Goal: Information Seeking & Learning: Learn about a topic

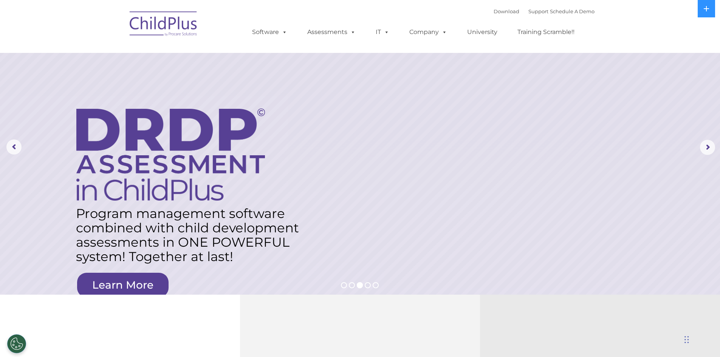
select select "MEDIUM"
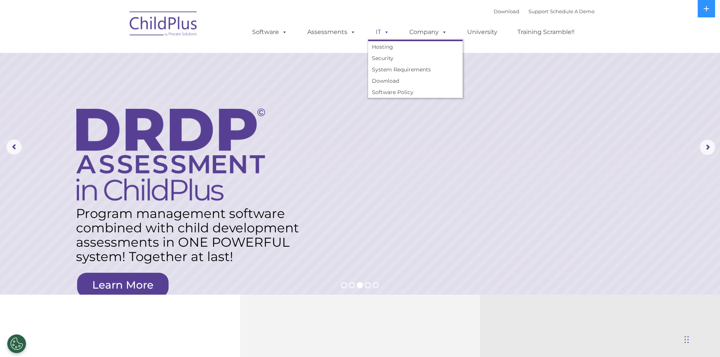
click at [388, 31] on span at bounding box center [385, 31] width 8 height 7
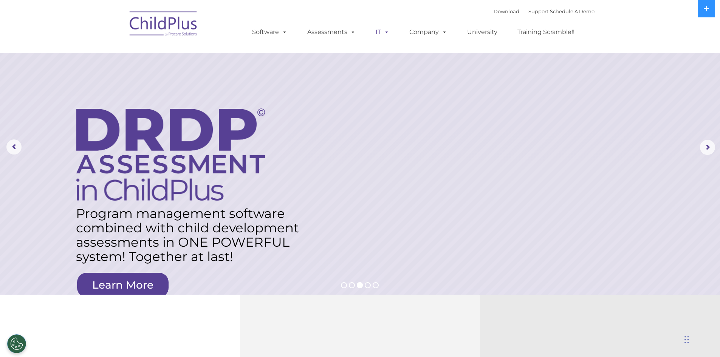
click at [385, 36] on span at bounding box center [385, 31] width 8 height 7
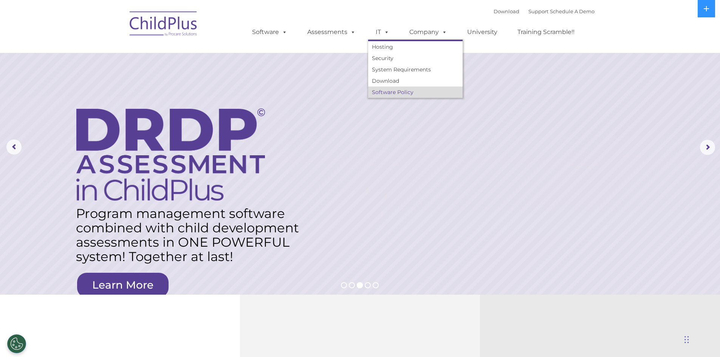
click at [388, 93] on link "Software Policy" at bounding box center [415, 92] width 94 height 11
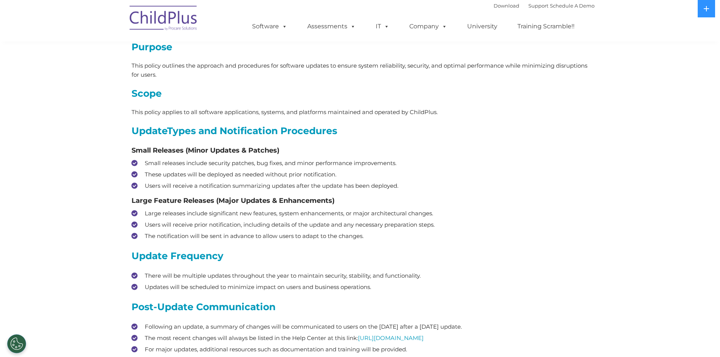
scroll to position [81, 0]
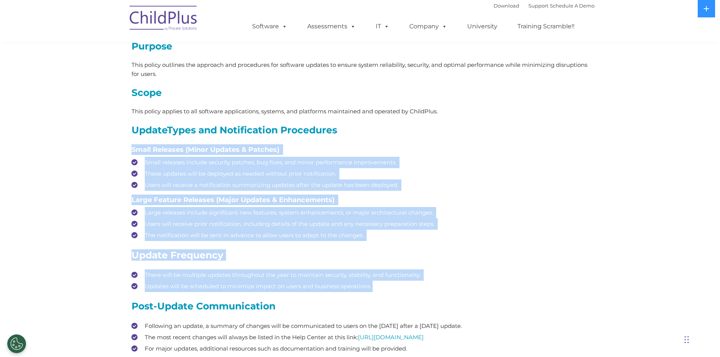
drag, startPoint x: 152, startPoint y: 147, endPoint x: 455, endPoint y: 282, distance: 331.6
click at [455, 282] on div "Purpose This policy outlines the approach and procedures for software updates t…" at bounding box center [360, 268] width 469 height 498
click at [455, 282] on li "Updates will be scheduled to minimize impact on users and business operations." at bounding box center [360, 286] width 457 height 11
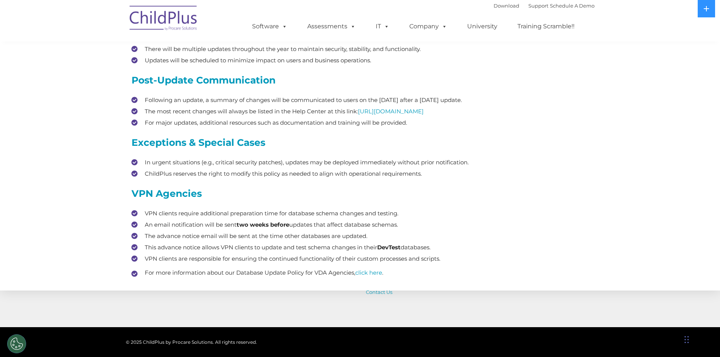
scroll to position [309, 0]
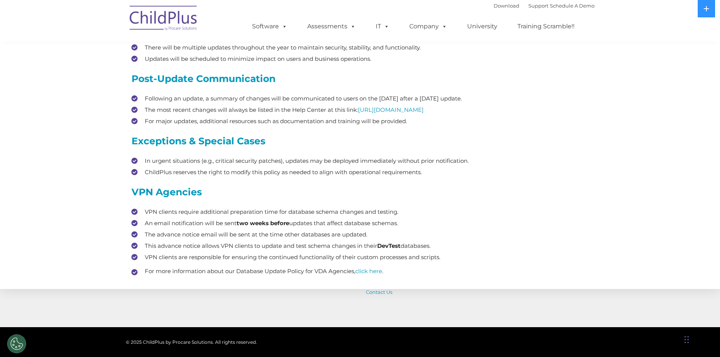
drag, startPoint x: 457, startPoint y: 271, endPoint x: 432, endPoint y: 176, distance: 98.1
click at [431, 181] on div "Purpose This policy outlines the approach and procedures for software updates t…" at bounding box center [360, 45] width 457 height 462
click at [432, 176] on li "ChildPlus reserves the right to modify this policy as needed to align with oper…" at bounding box center [360, 172] width 457 height 11
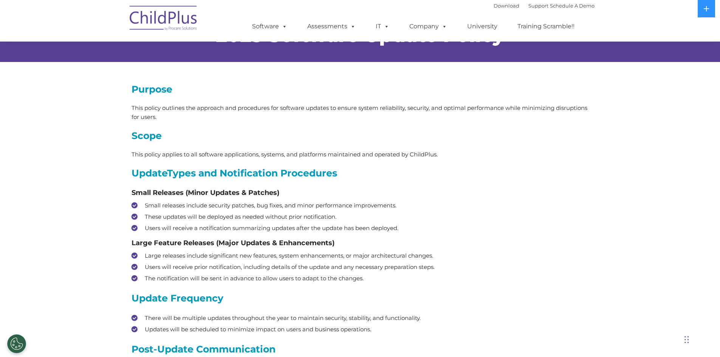
scroll to position [0, 0]
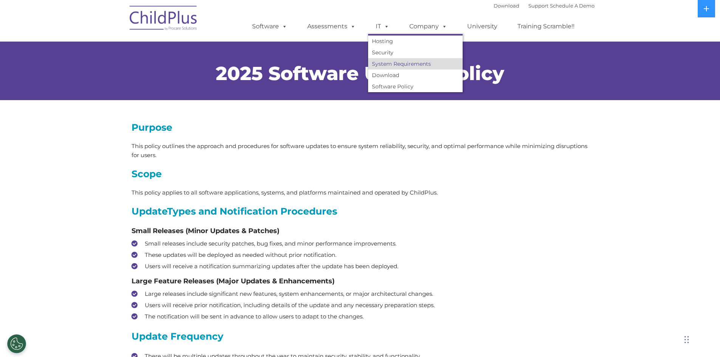
click at [388, 65] on link "System Requirements" at bounding box center [415, 63] width 94 height 11
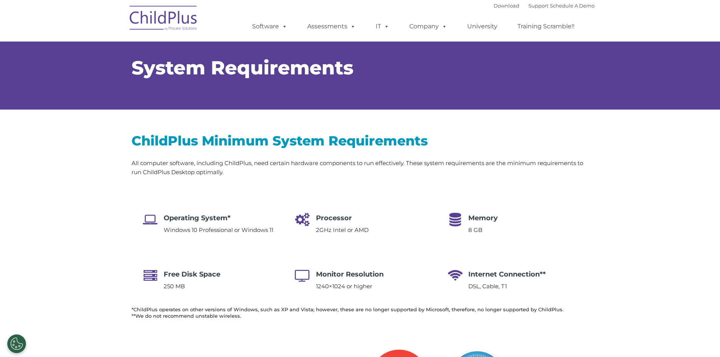
type input ""
select select "MEDIUM"
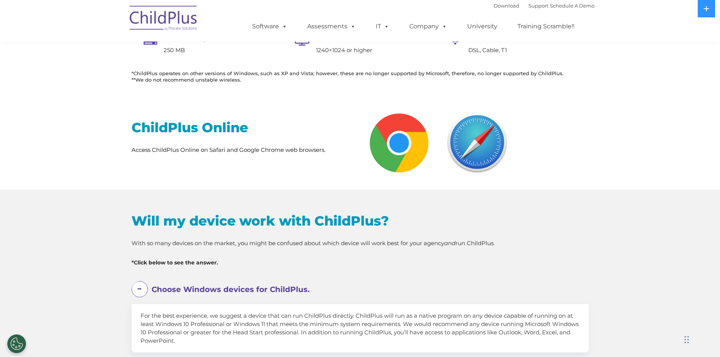
scroll to position [241, 0]
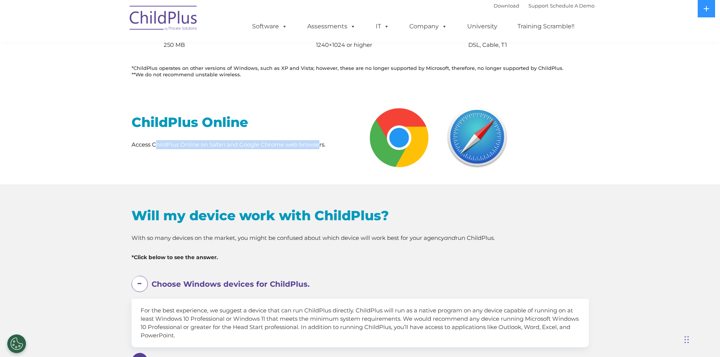
drag, startPoint x: 166, startPoint y: 147, endPoint x: 320, endPoint y: 150, distance: 154.2
click at [319, 149] on div "ChildPlus Online Access ChildPlus Online on Safari and Google Chrome web browse…" at bounding box center [243, 126] width 234 height 71
click at [321, 150] on div "ChildPlus Online Access ChildPlus Online on Safari and Google Chrome web browse…" at bounding box center [243, 126] width 234 height 71
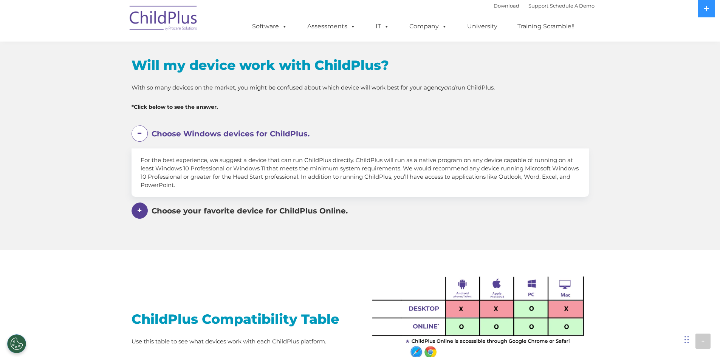
scroll to position [393, 0]
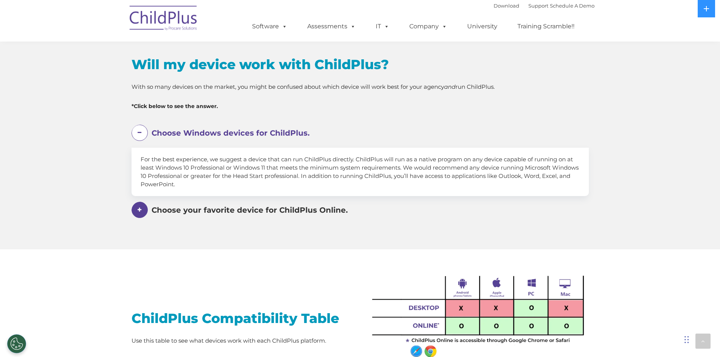
click at [137, 214] on span at bounding box center [140, 210] width 16 height 16
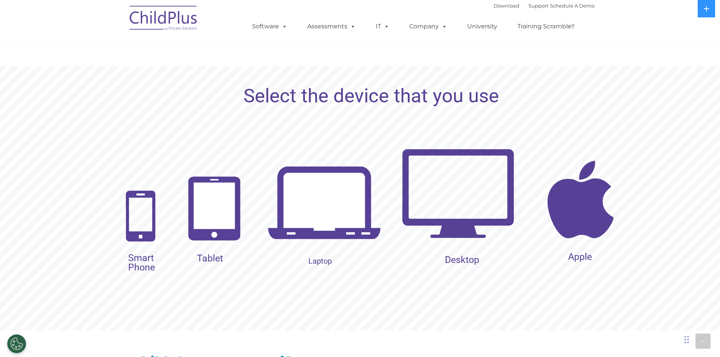
scroll to position [723, 0]
click at [484, 229] on img at bounding box center [457, 192] width 113 height 113
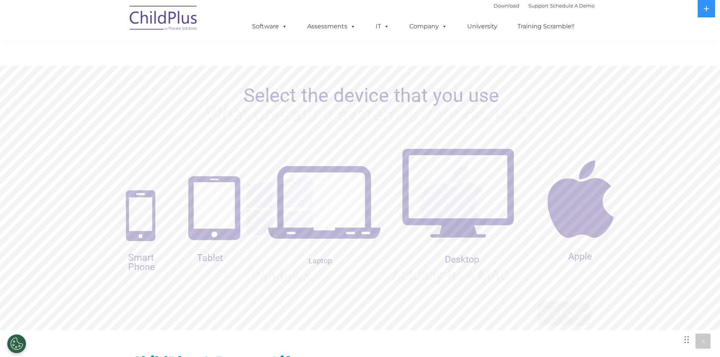
click at [470, 231] on rs-slide "What operating system is your desktop? Windows Actually, its a MAC" at bounding box center [360, 198] width 720 height 265
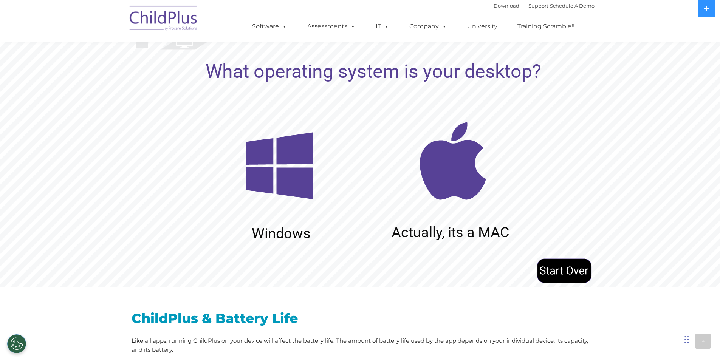
scroll to position [765, 0]
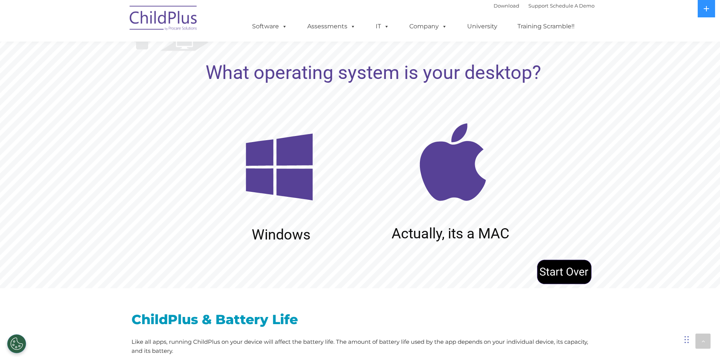
click at [257, 159] on img at bounding box center [279, 167] width 113 height 113
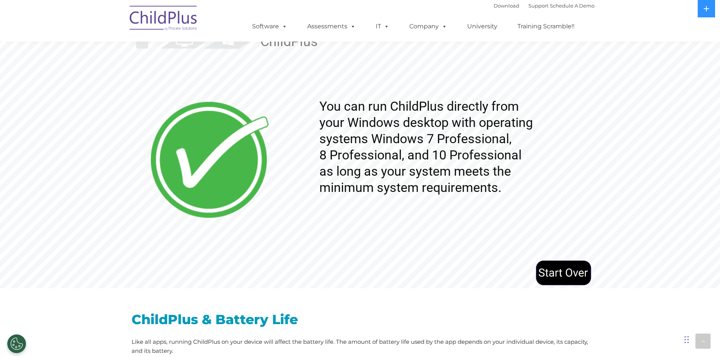
click at [319, 120] on rs-layer "You can run ChildPlus directly from your Windows desktop with operating systems…" at bounding box center [444, 147] width 251 height 98
drag, startPoint x: 317, startPoint y: 107, endPoint x: 459, endPoint y: 184, distance: 161.2
click at [452, 195] on rs-slide "ChildPlus You can run ChildPlus directly from your Windows desktop with operati…" at bounding box center [360, 156] width 720 height 265
click at [426, 296] on div "ChildPlus & Battery Life Like all apps, running ChildPlus on your device will a…" at bounding box center [360, 357] width 469 height 138
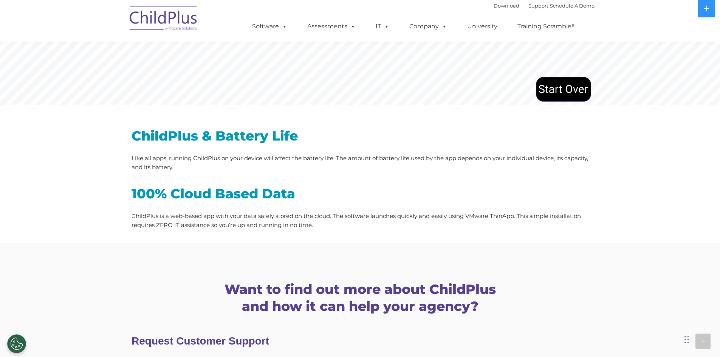
scroll to position [951, 0]
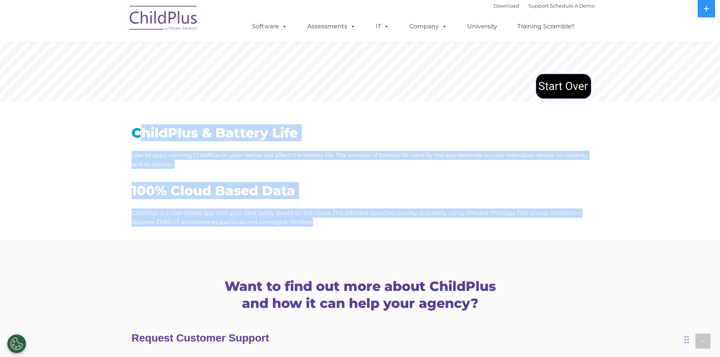
drag, startPoint x: 138, startPoint y: 133, endPoint x: 332, endPoint y: 219, distance: 213.0
click at [332, 219] on div "ChildPlus & Battery Life Like all apps, running ChildPlus on your device will a…" at bounding box center [360, 175] width 457 height 102
click at [332, 219] on p "ChildPlus is a web-based app with your data safely stored on the cloud. The sof…" at bounding box center [360, 218] width 457 height 18
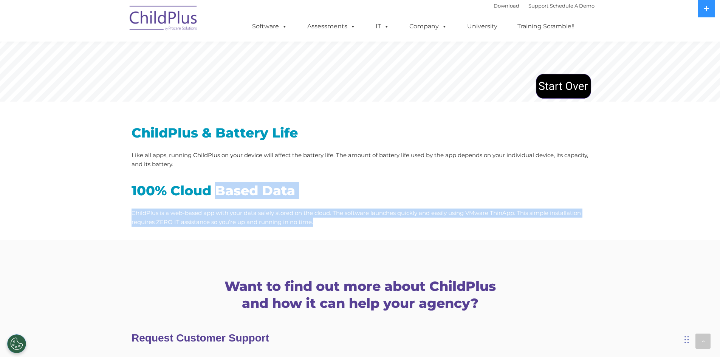
drag, startPoint x: 332, startPoint y: 219, endPoint x: 202, endPoint y: 183, distance: 135.2
click at [205, 185] on div "100% Cloud Based Data ChildPlus is a web-based app with your data safely stored…" at bounding box center [360, 204] width 457 height 45
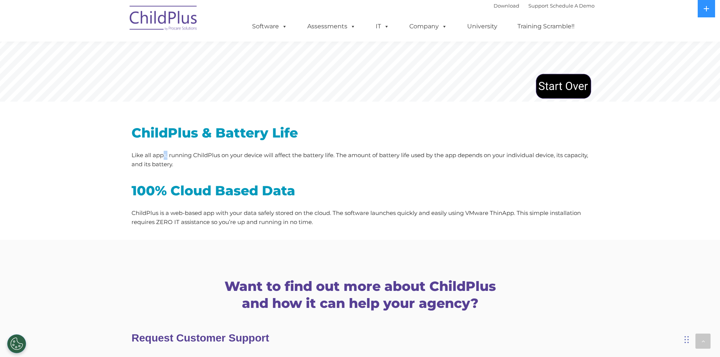
click at [163, 152] on p "Like all apps, running ChildPlus on your device will affect the battery life. T…" at bounding box center [360, 160] width 457 height 18
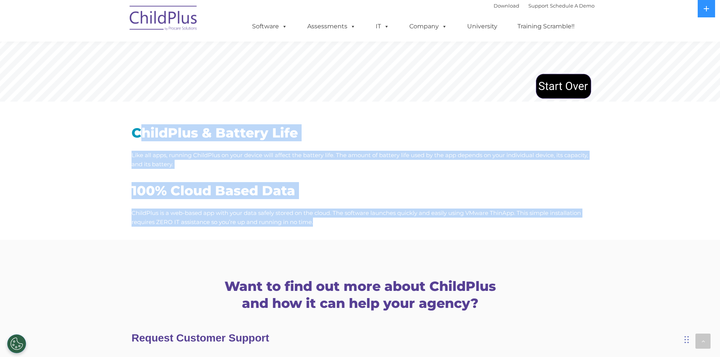
drag, startPoint x: 137, startPoint y: 134, endPoint x: 337, endPoint y: 227, distance: 221.2
click at [337, 227] on div "ChildPlus & Battery Life Like all apps, running ChildPlus on your device will a…" at bounding box center [360, 171] width 469 height 138
click at [338, 226] on p "ChildPlus is a web-based app with your data safely stored on the cloud. The sof…" at bounding box center [360, 218] width 457 height 18
drag, startPoint x: 334, startPoint y: 221, endPoint x: 113, endPoint y: 141, distance: 235.0
click at [113, 141] on div "ChildPlus & Battery Life Like all apps, running ChildPlus on your device will a…" at bounding box center [360, 171] width 720 height 138
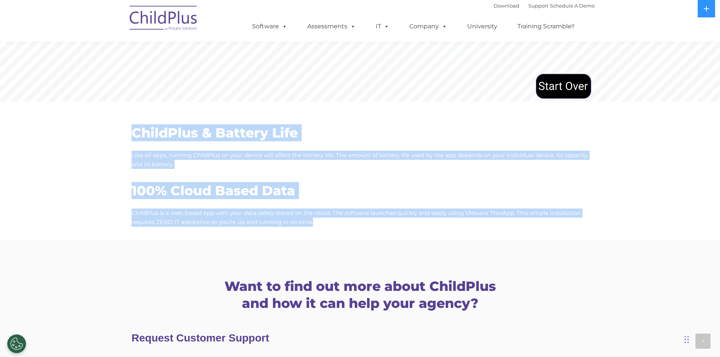
click at [115, 141] on div "ChildPlus & Battery Life Like all apps, running ChildPlus on your device will a…" at bounding box center [360, 171] width 720 height 138
drag, startPoint x: 116, startPoint y: 136, endPoint x: 328, endPoint y: 227, distance: 231.1
click at [326, 228] on div "ChildPlus & Battery Life Like all apps, running ChildPlus on your device will a…" at bounding box center [360, 171] width 720 height 138
click at [331, 224] on p "ChildPlus is a web-based app with your data safely stored on the cloud. The sof…" at bounding box center [360, 218] width 457 height 18
drag, startPoint x: 331, startPoint y: 224, endPoint x: 65, endPoint y: 127, distance: 283.4
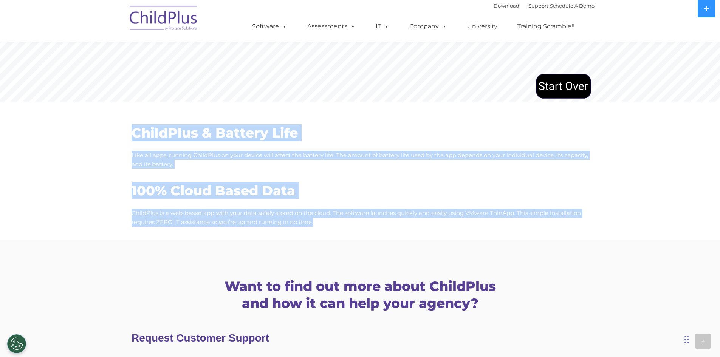
click at [65, 127] on div "ChildPlus & Battery Life Like all apps, running ChildPlus on your device will a…" at bounding box center [360, 171] width 720 height 138
drag, startPoint x: 65, startPoint y: 127, endPoint x: 319, endPoint y: 228, distance: 273.3
click at [307, 225] on div "ChildPlus & Battery Life Like all apps, running ChildPlus on your device will a…" at bounding box center [360, 171] width 720 height 138
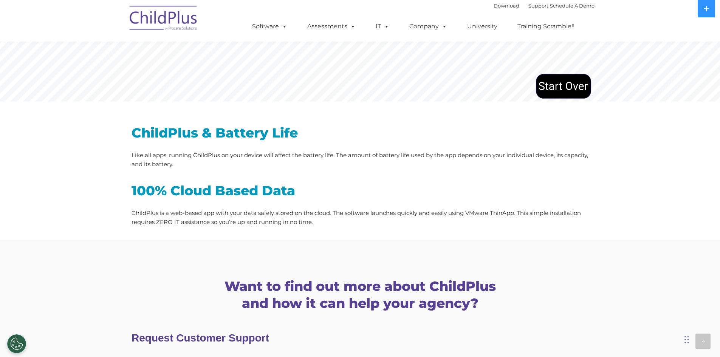
click at [321, 228] on div "ChildPlus & Battery Life Like all apps, running ChildPlus on your device will a…" at bounding box center [360, 171] width 469 height 138
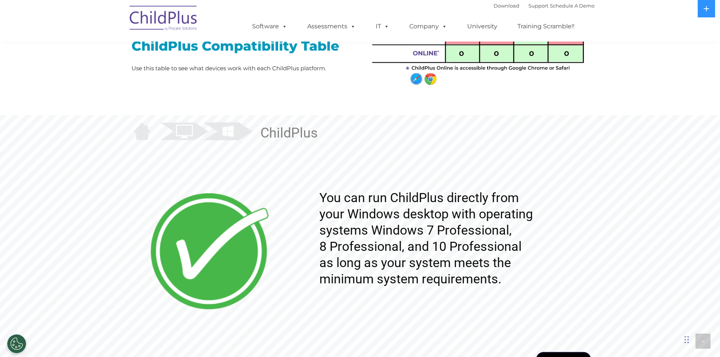
scroll to position [0, 0]
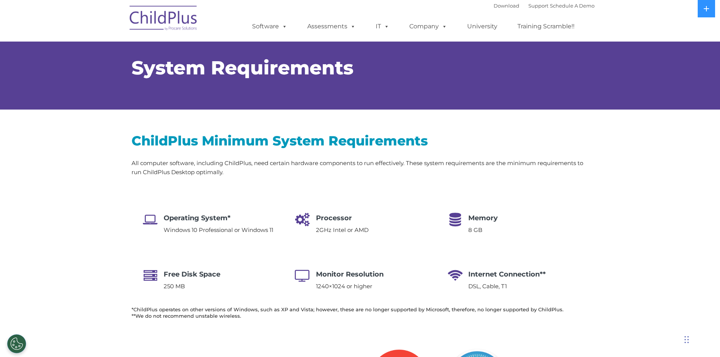
drag, startPoint x: 114, startPoint y: 222, endPoint x: 275, endPoint y: 110, distance: 196.1
